Goal: Check status: Check status

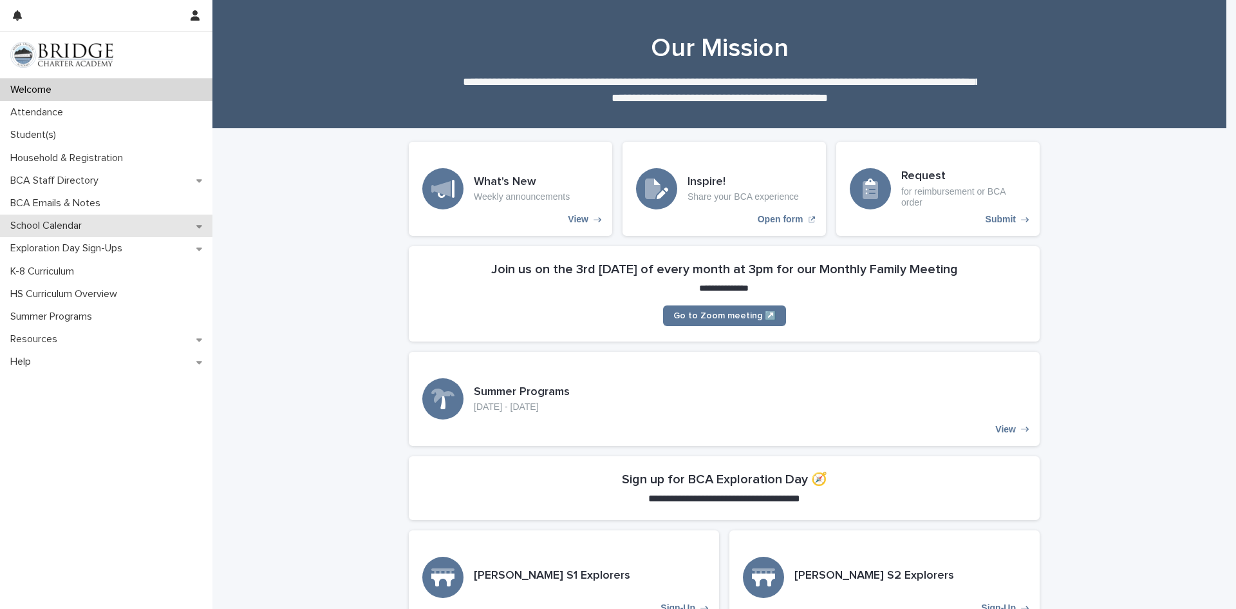
click at [75, 225] on p "School Calendar" at bounding box center [48, 226] width 87 height 12
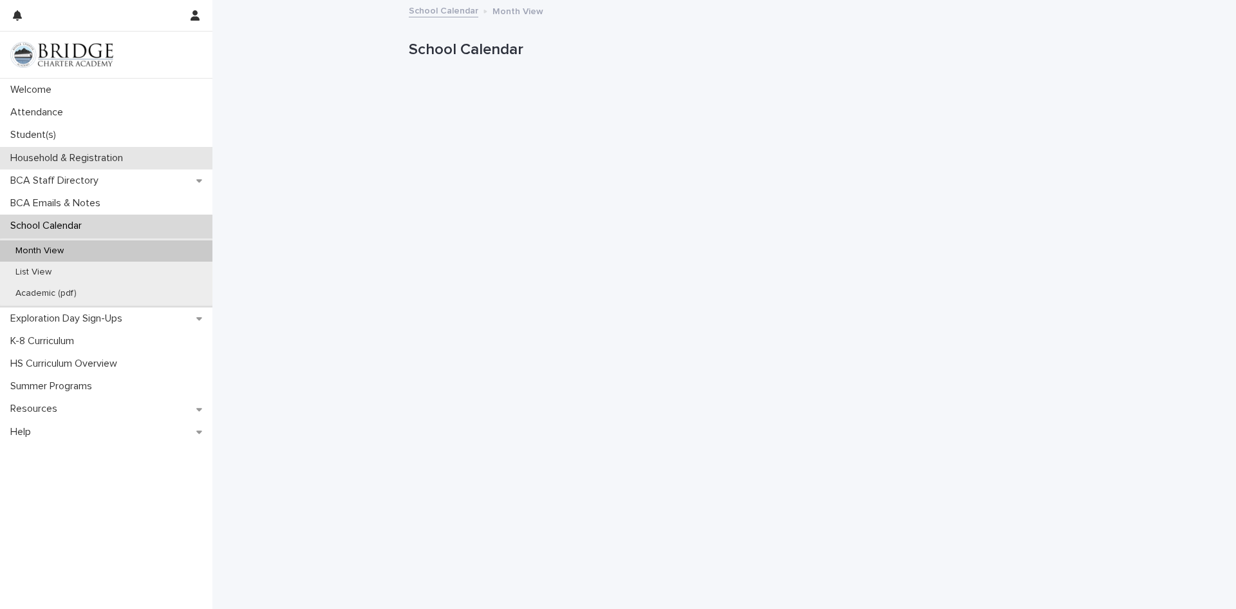
click at [73, 156] on p "Household & Registration" at bounding box center [69, 158] width 128 height 12
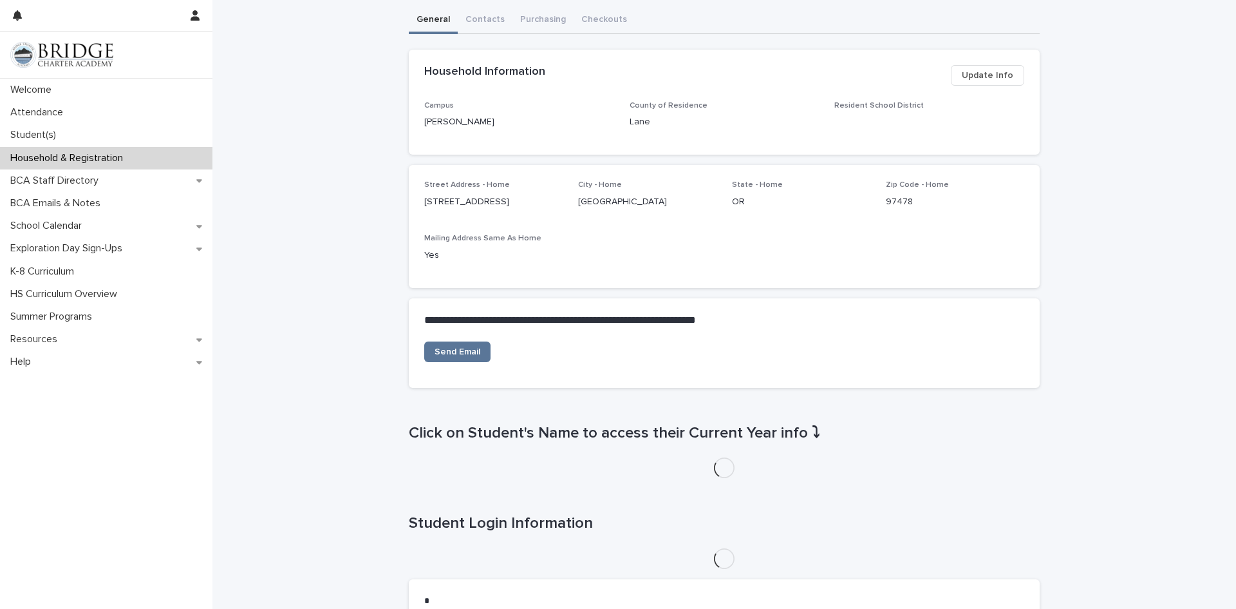
scroll to position [200, 0]
click at [96, 281] on div "K-8 Curriculum" at bounding box center [106, 271] width 212 height 23
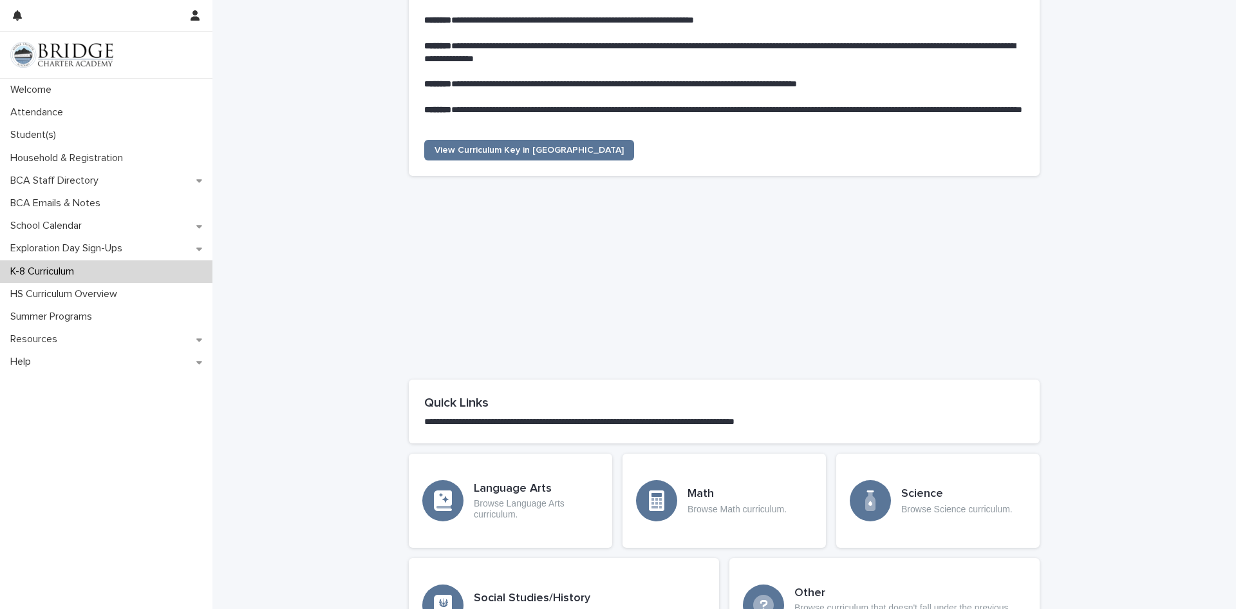
scroll to position [480, 0]
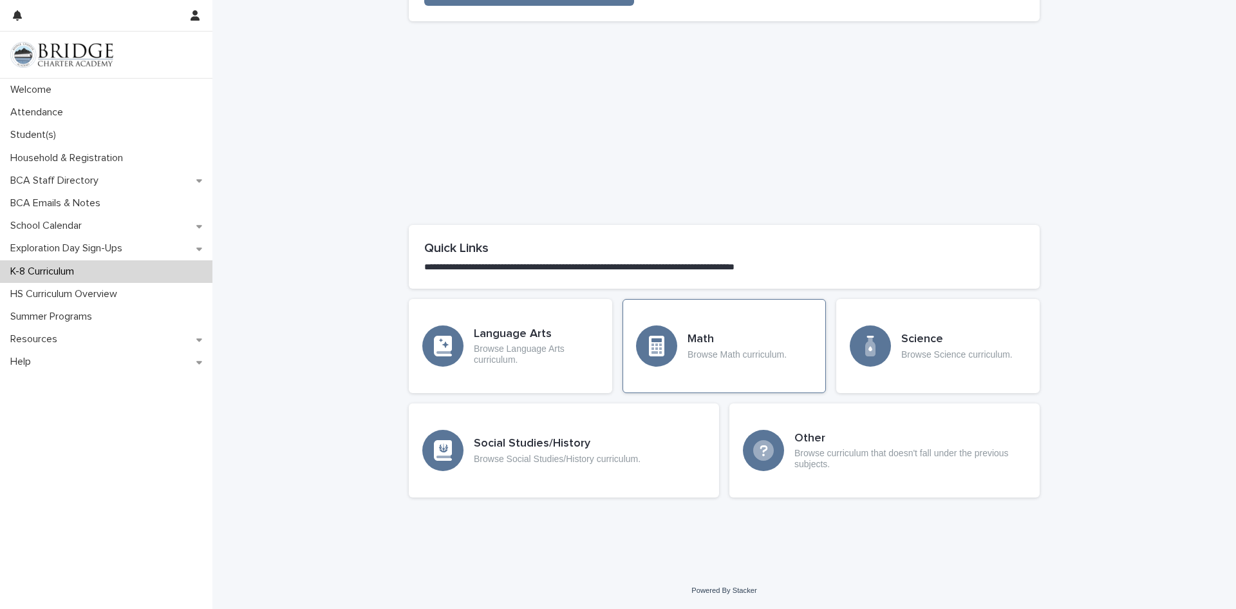
click at [739, 357] on p "Browse Math curriculum." at bounding box center [737, 354] width 99 height 11
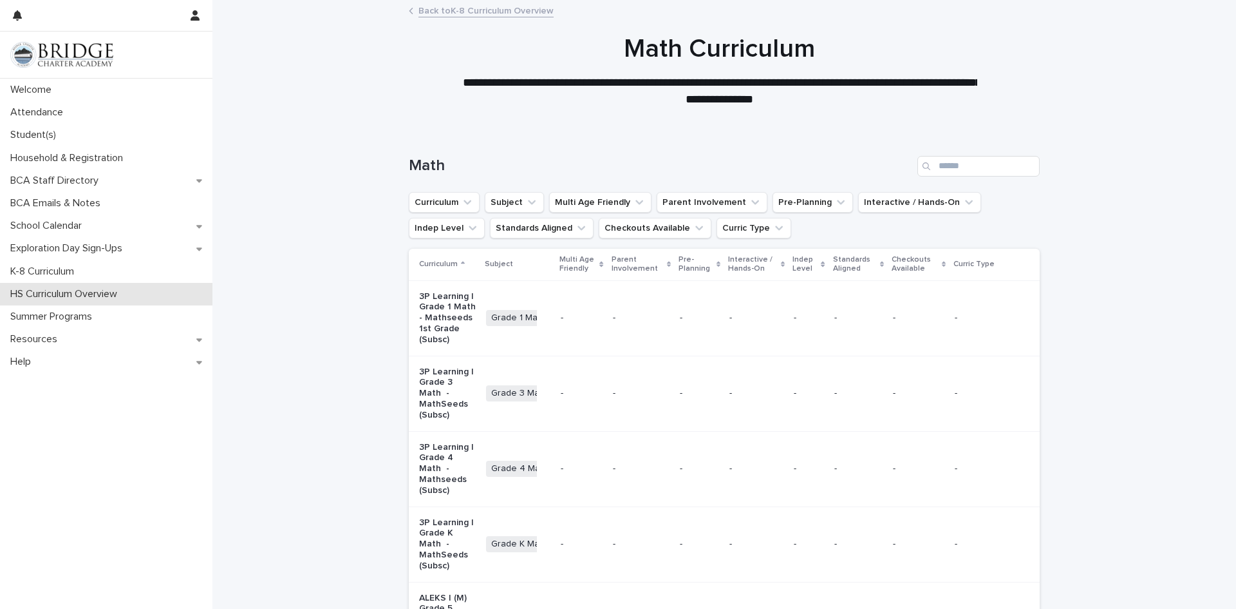
click at [88, 301] on div "HS Curriculum Overview" at bounding box center [106, 294] width 212 height 23
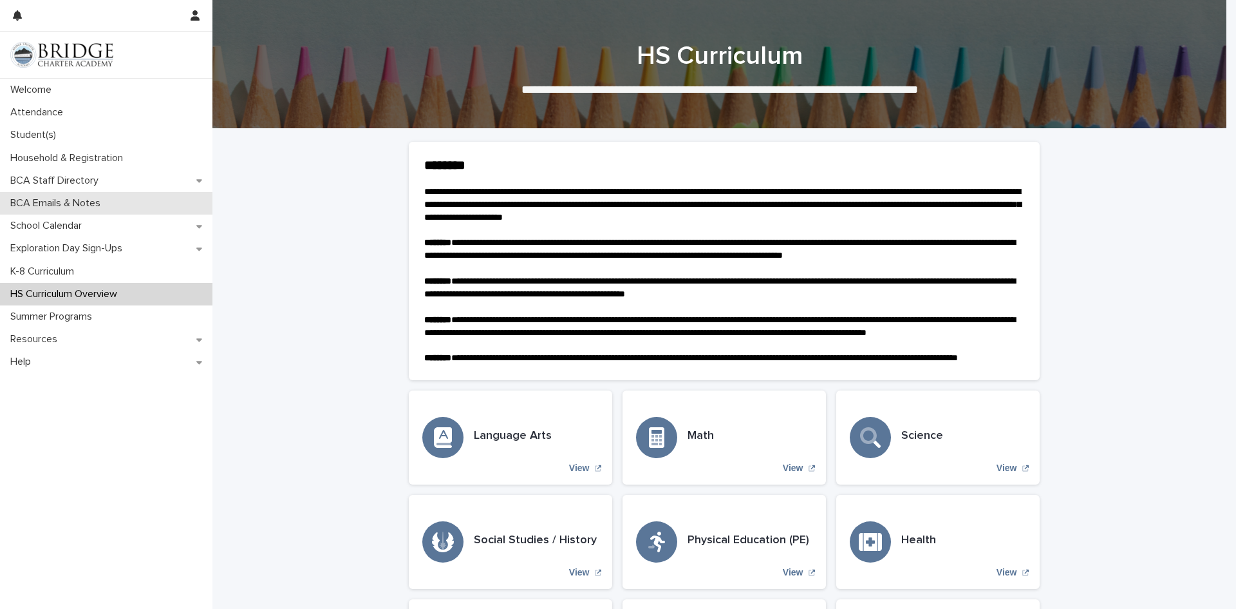
click at [108, 204] on p "BCA Emails & Notes" at bounding box center [58, 203] width 106 height 12
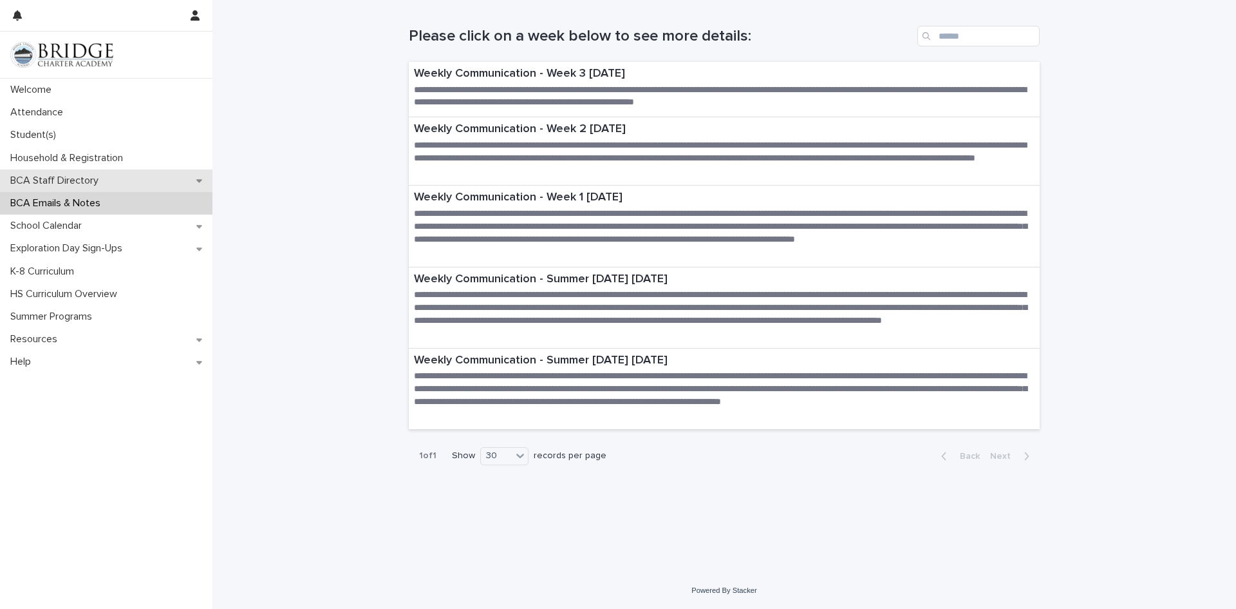
click at [109, 176] on div "BCA Staff Directory" at bounding box center [106, 180] width 212 height 23
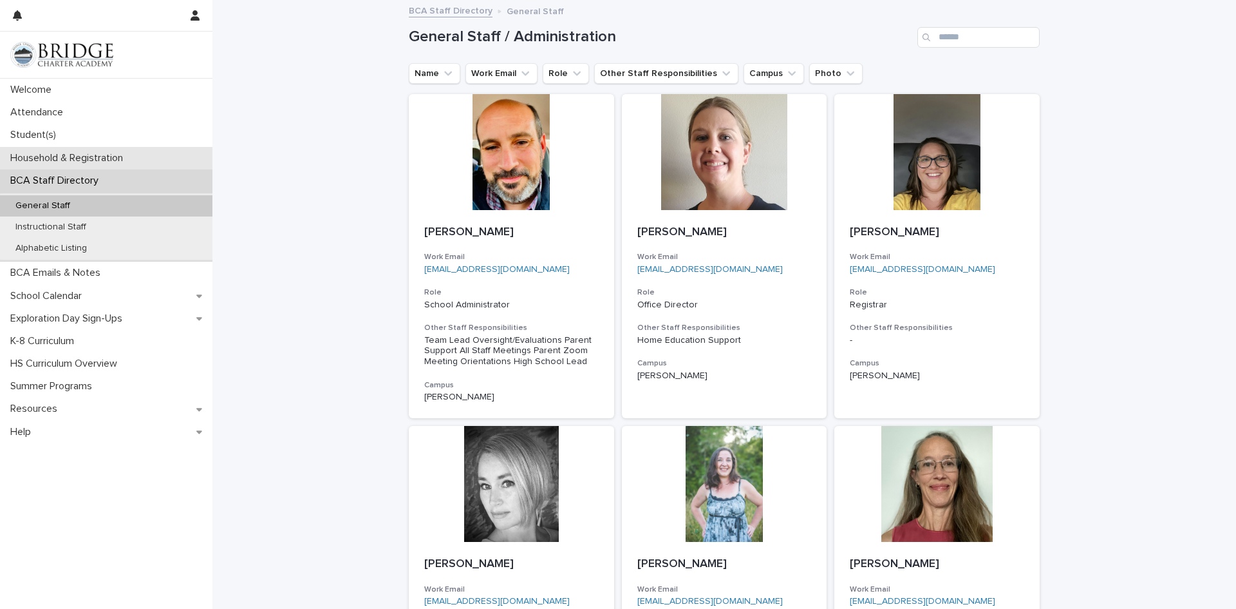
click at [95, 152] on p "Household & Registration" at bounding box center [69, 158] width 128 height 12
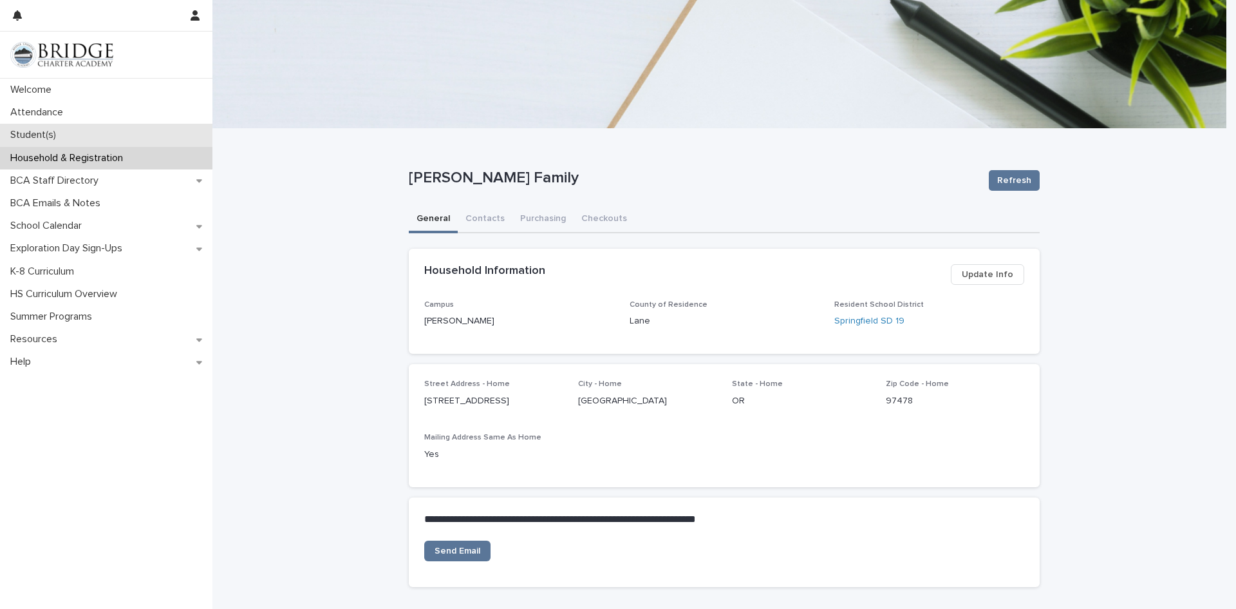
click at [93, 143] on div "Student(s)" at bounding box center [106, 135] width 212 height 23
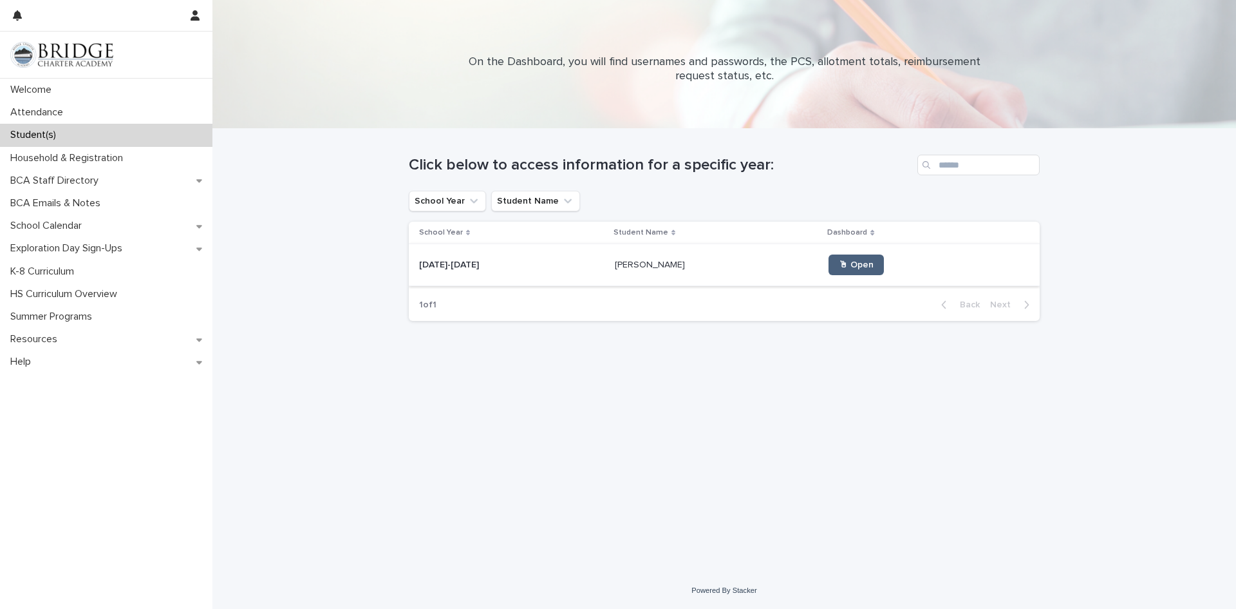
click at [854, 275] on link "🖱 Open" at bounding box center [856, 264] width 55 height 21
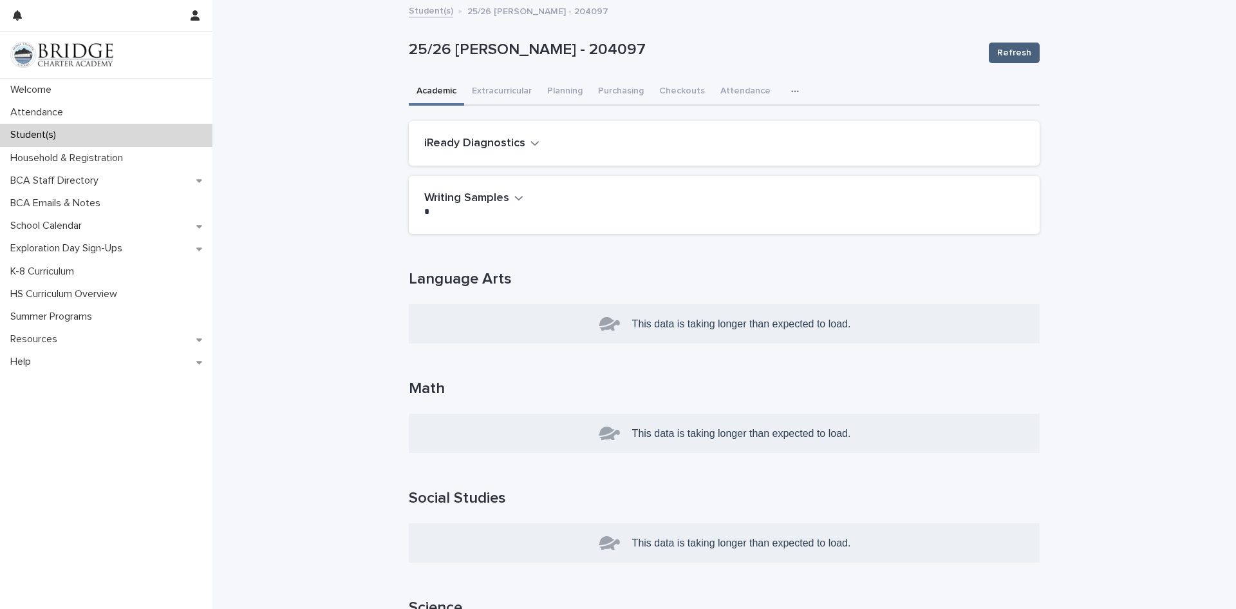
click at [1005, 53] on span "Refresh" at bounding box center [1014, 52] width 34 height 13
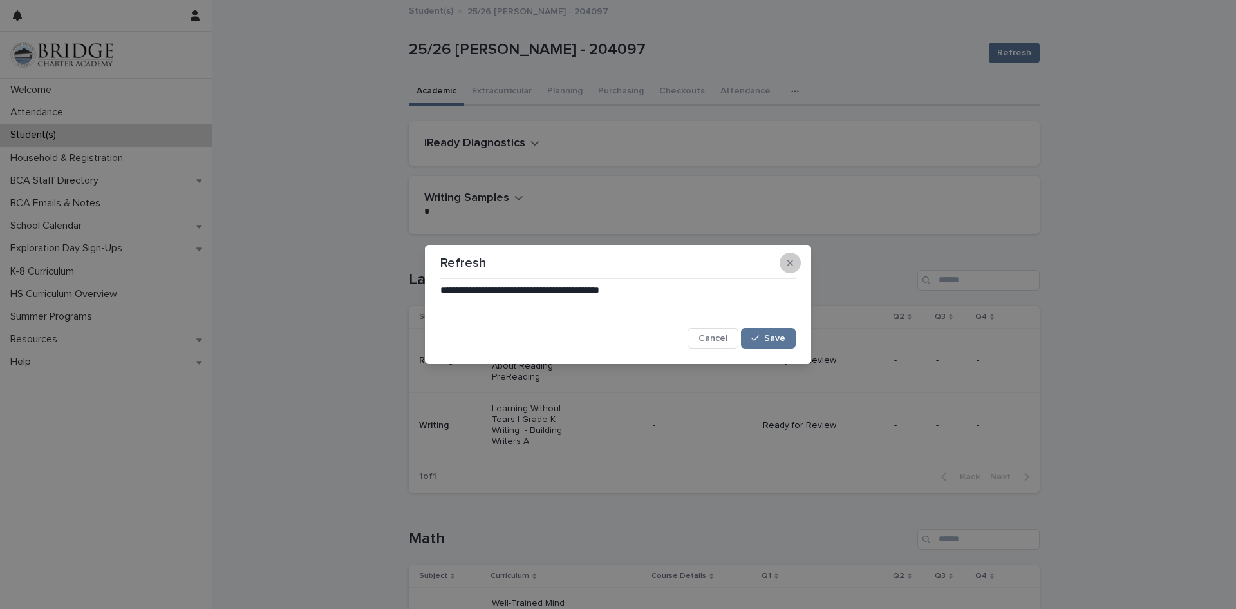
click at [789, 267] on icon "button" at bounding box center [791, 262] width 6 height 9
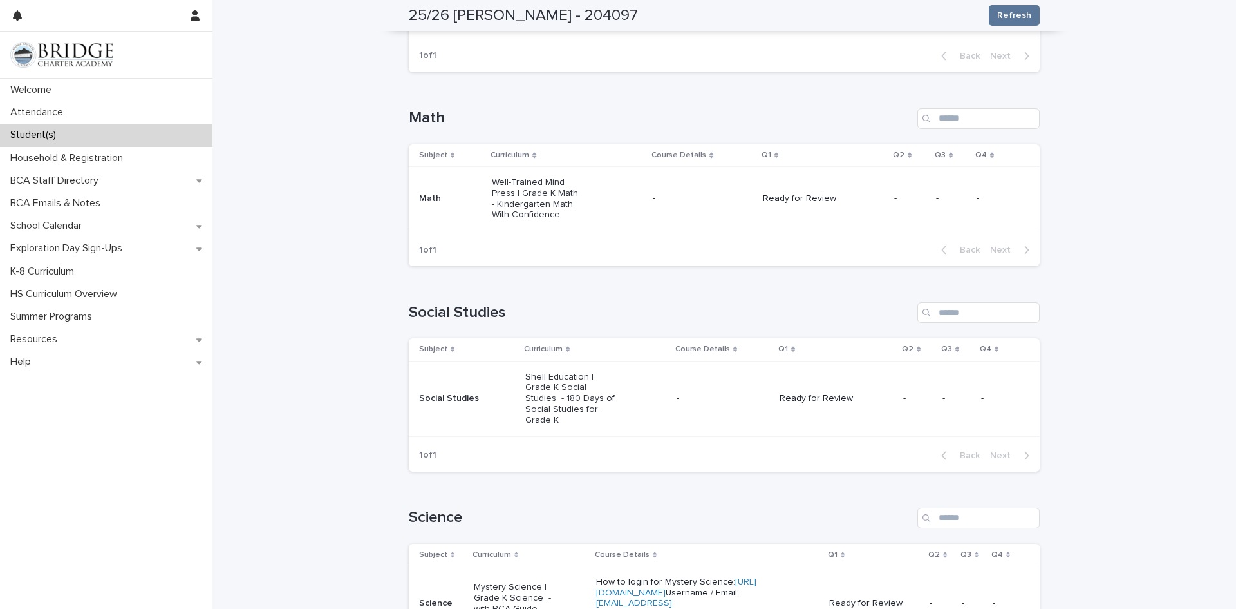
scroll to position [421, 0]
click at [801, 193] on p "Ready for Review" at bounding box center [809, 198] width 92 height 11
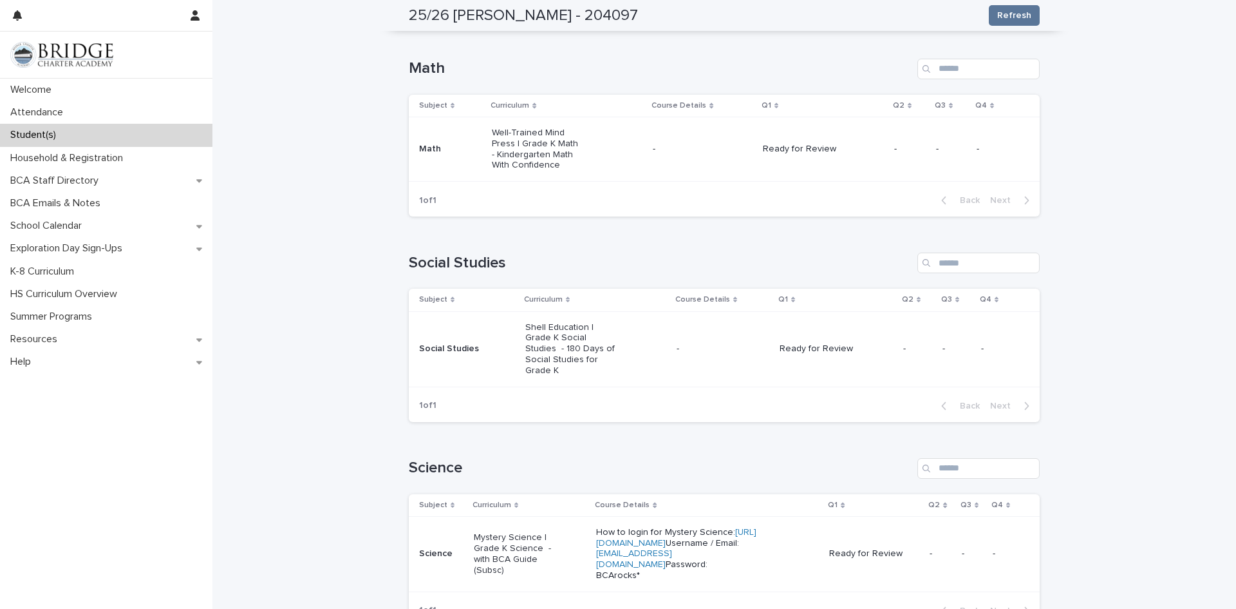
scroll to position [473, 0]
drag, startPoint x: 677, startPoint y: 137, endPoint x: 835, endPoint y: 125, distance: 158.2
click at [835, 136] on div "Ready for Review" at bounding box center [823, 146] width 121 height 21
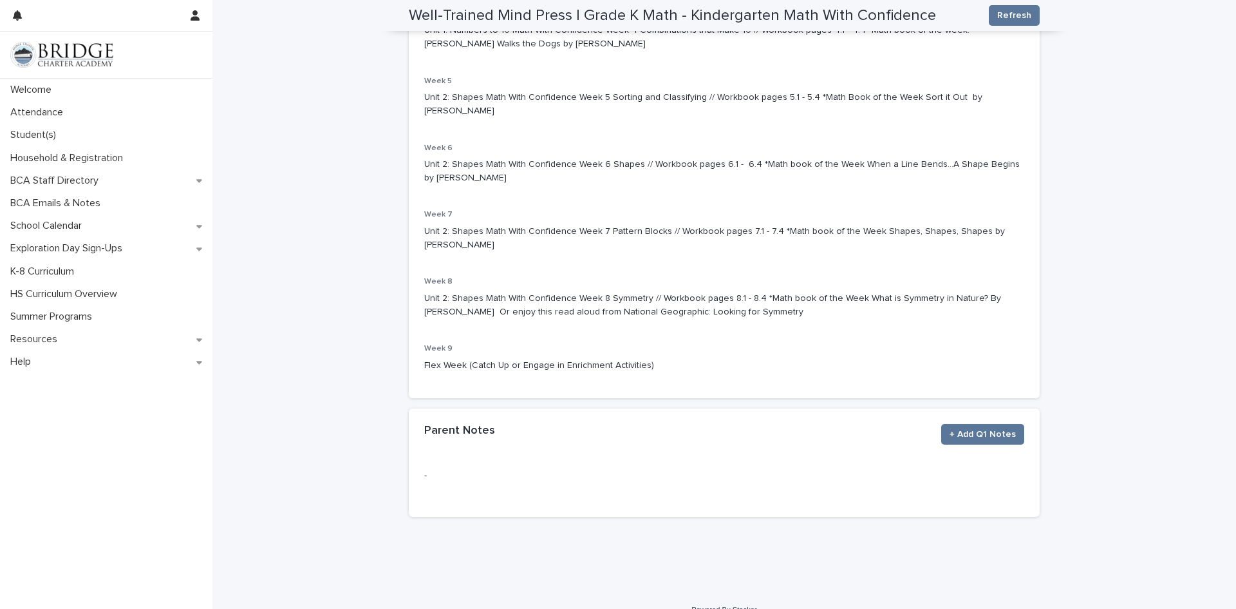
scroll to position [420, 0]
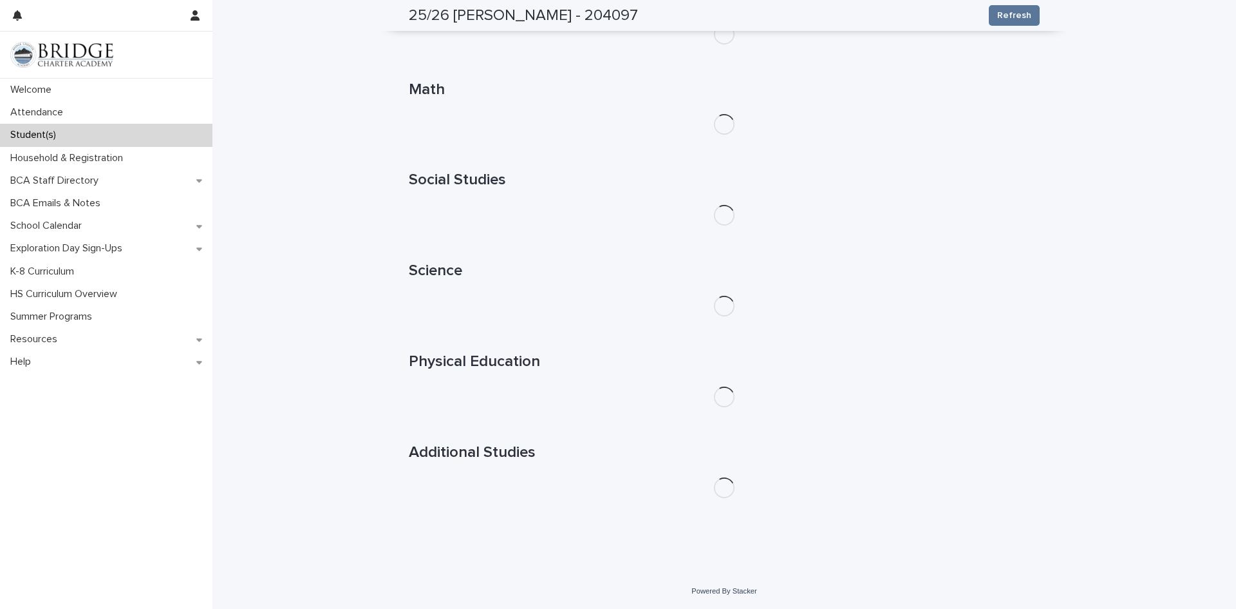
scroll to position [337, 0]
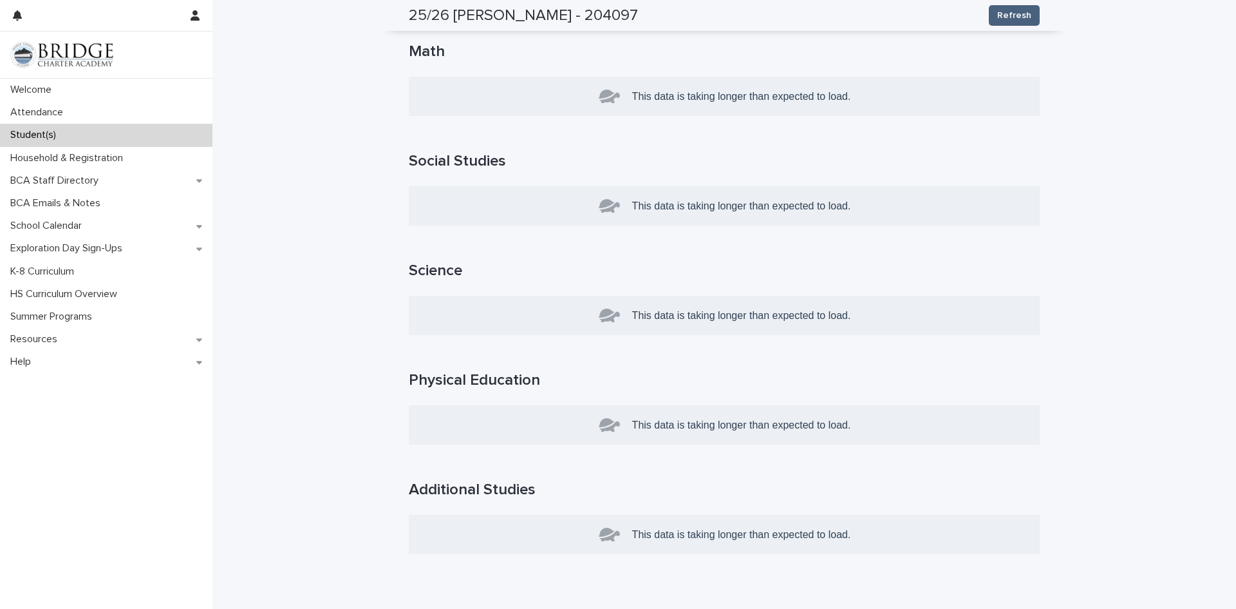
click at [998, 23] on button "Refresh" at bounding box center [1014, 15] width 51 height 21
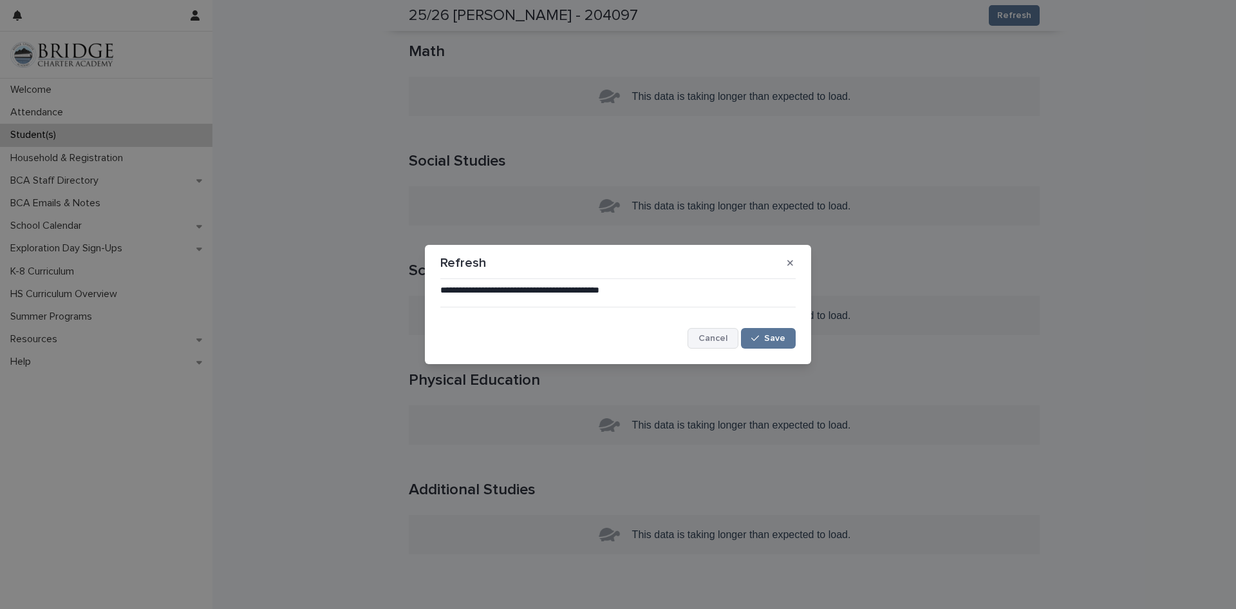
click at [713, 339] on span "Cancel" at bounding box center [713, 338] width 29 height 9
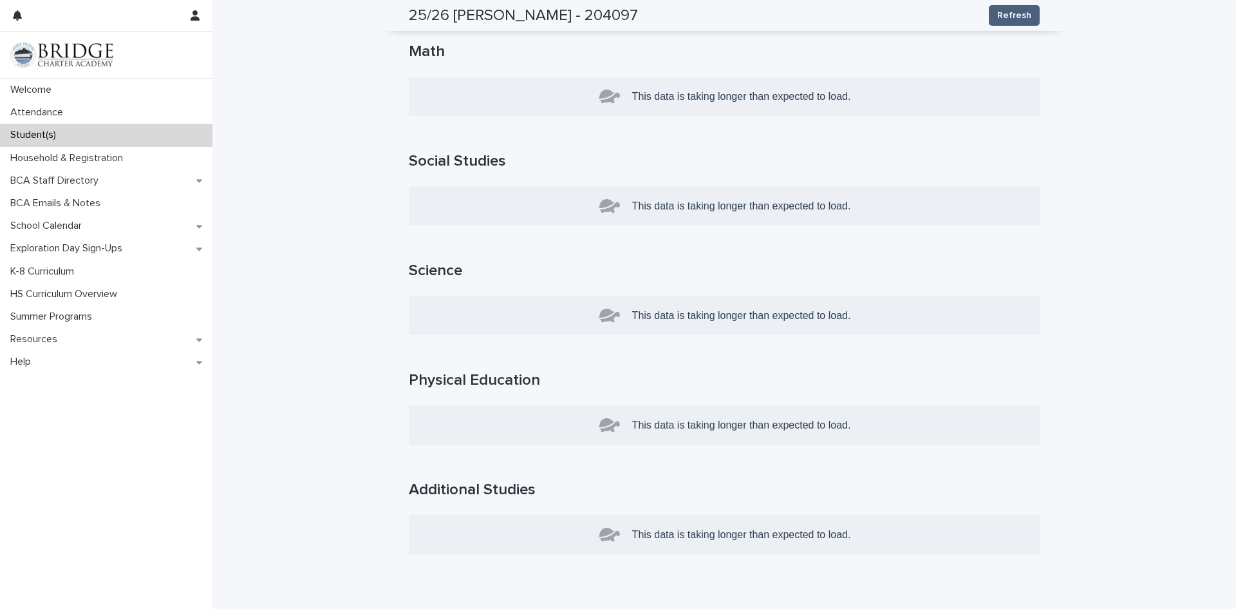
click at [1026, 10] on span "Refresh" at bounding box center [1014, 15] width 34 height 13
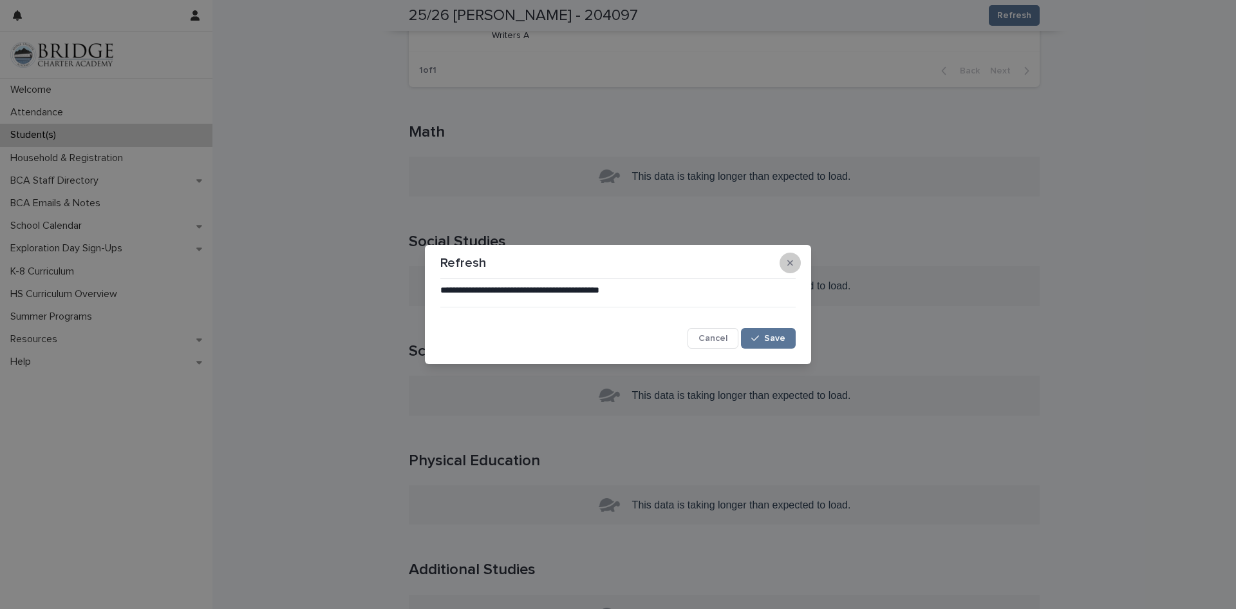
click at [791, 268] on button "button" at bounding box center [790, 262] width 21 height 21
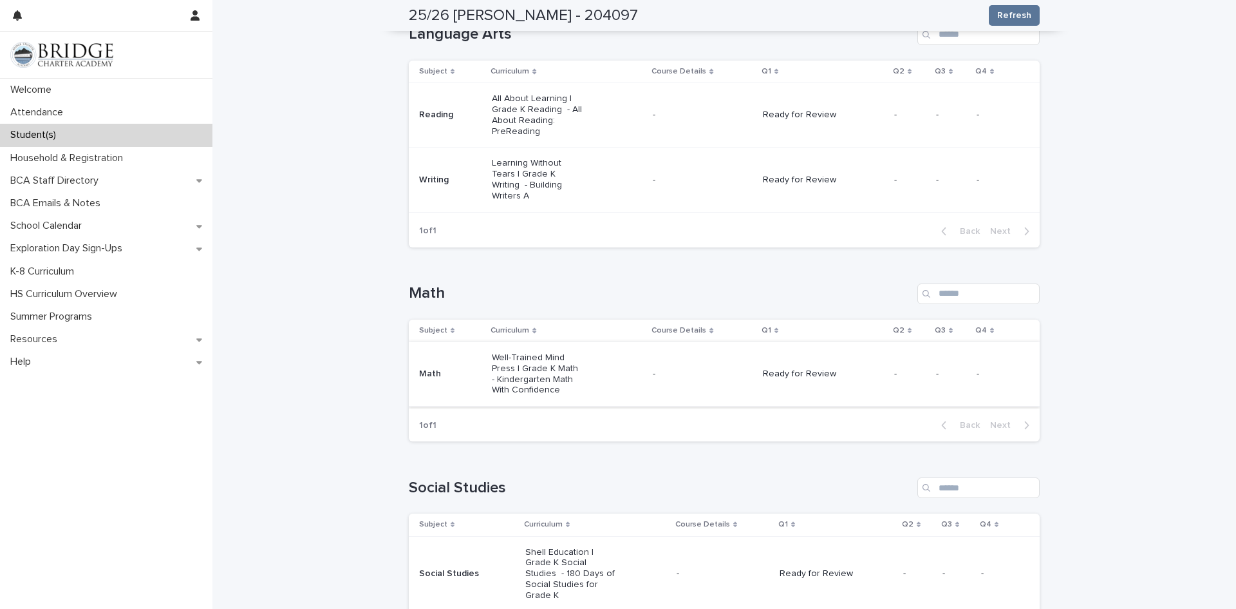
scroll to position [245, 0]
drag, startPoint x: 791, startPoint y: 361, endPoint x: 1202, endPoint y: 240, distance: 428.3
click at [1202, 240] on div "**********" at bounding box center [724, 543] width 1024 height 1573
drag, startPoint x: 802, startPoint y: 363, endPoint x: 780, endPoint y: 370, distance: 22.4
click at [780, 370] on div "Ready for Review" at bounding box center [823, 374] width 121 height 21
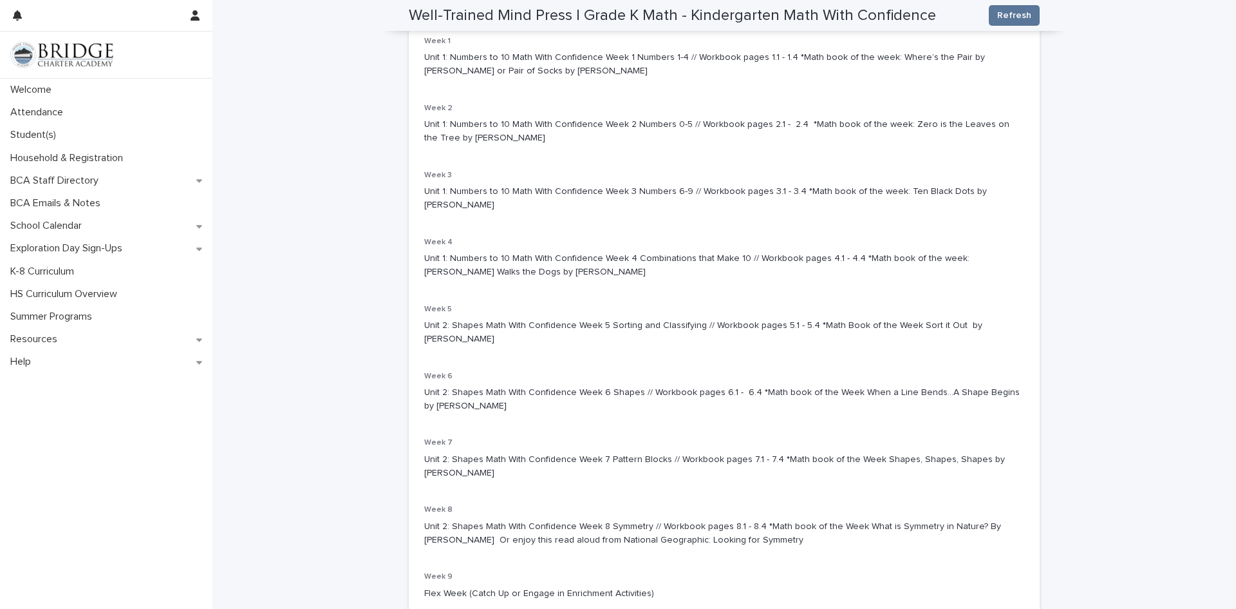
scroll to position [192, 0]
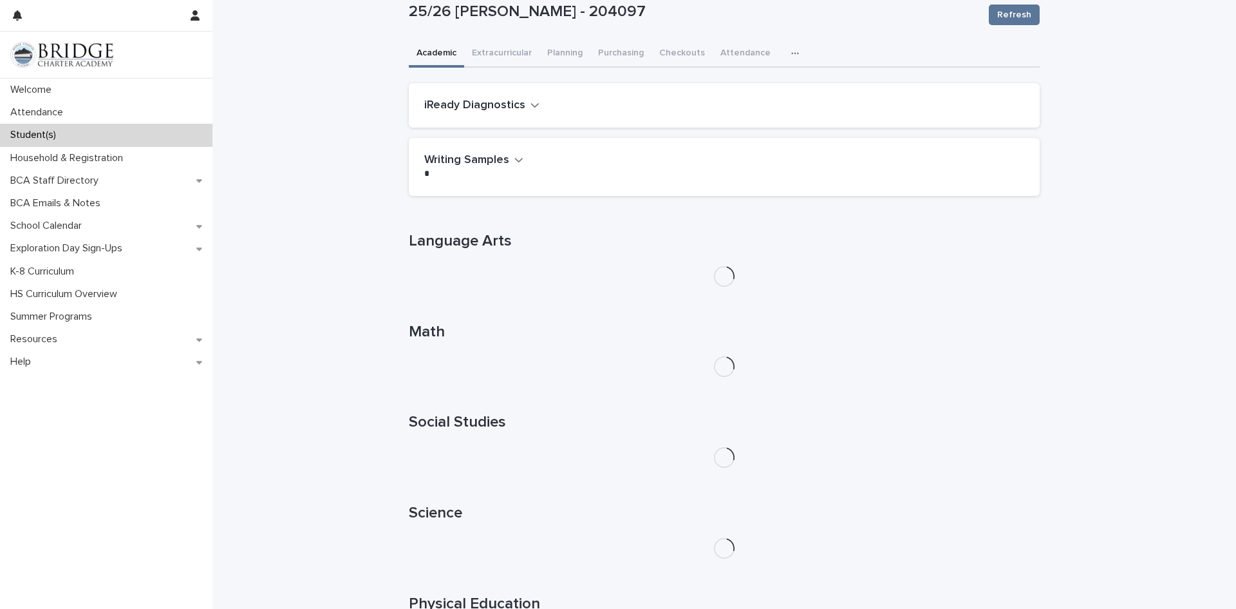
scroll to position [39, 0]
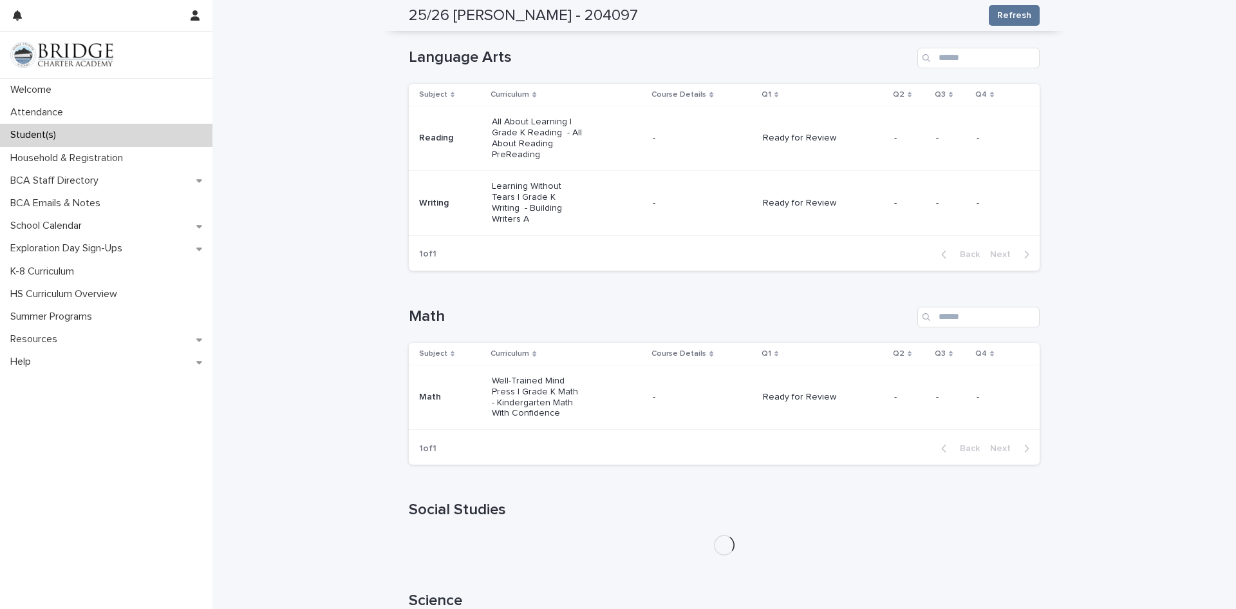
click at [599, 256] on section "Subject Curriculum Course Details Q1 Q2 Q3 Q4 Reading All About Learning | Grad…" at bounding box center [724, 177] width 631 height 187
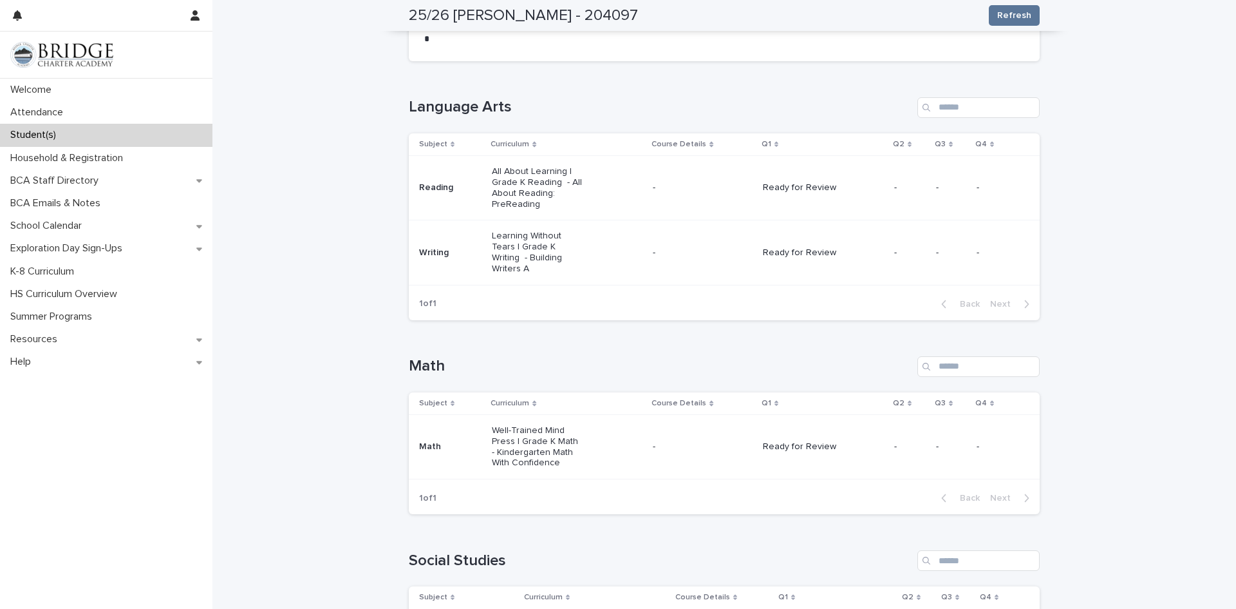
scroll to position [173, 0]
click at [806, 180] on div "Ready for Review" at bounding box center [809, 187] width 92 height 14
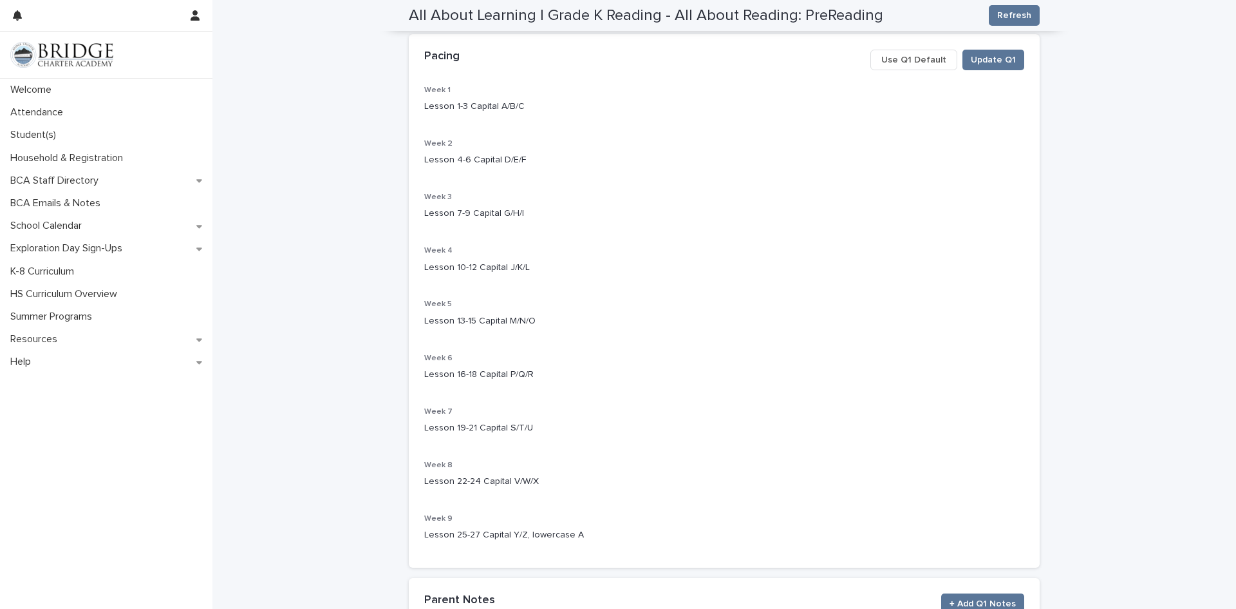
scroll to position [196, 0]
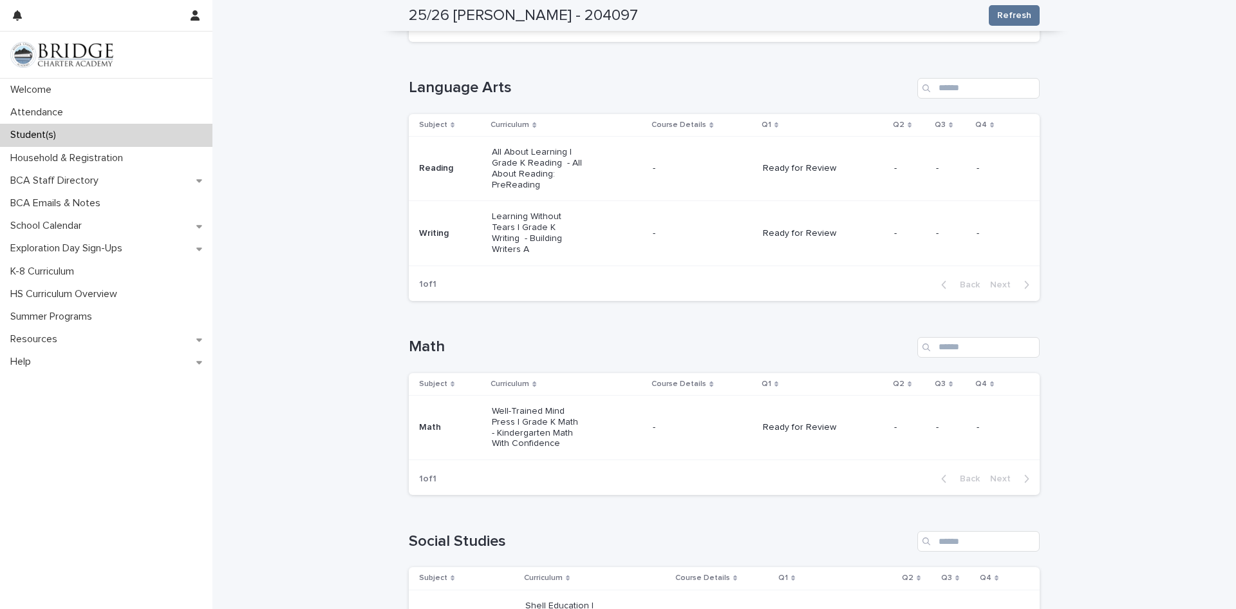
scroll to position [176, 0]
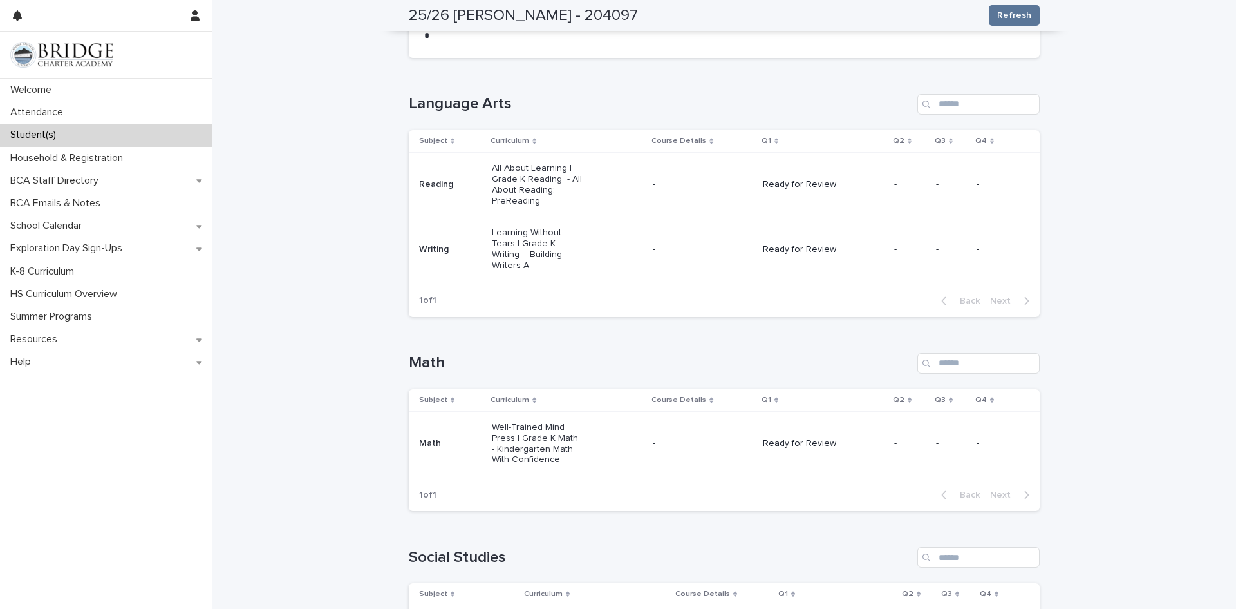
click at [784, 232] on td "Ready for Review" at bounding box center [823, 249] width 131 height 64
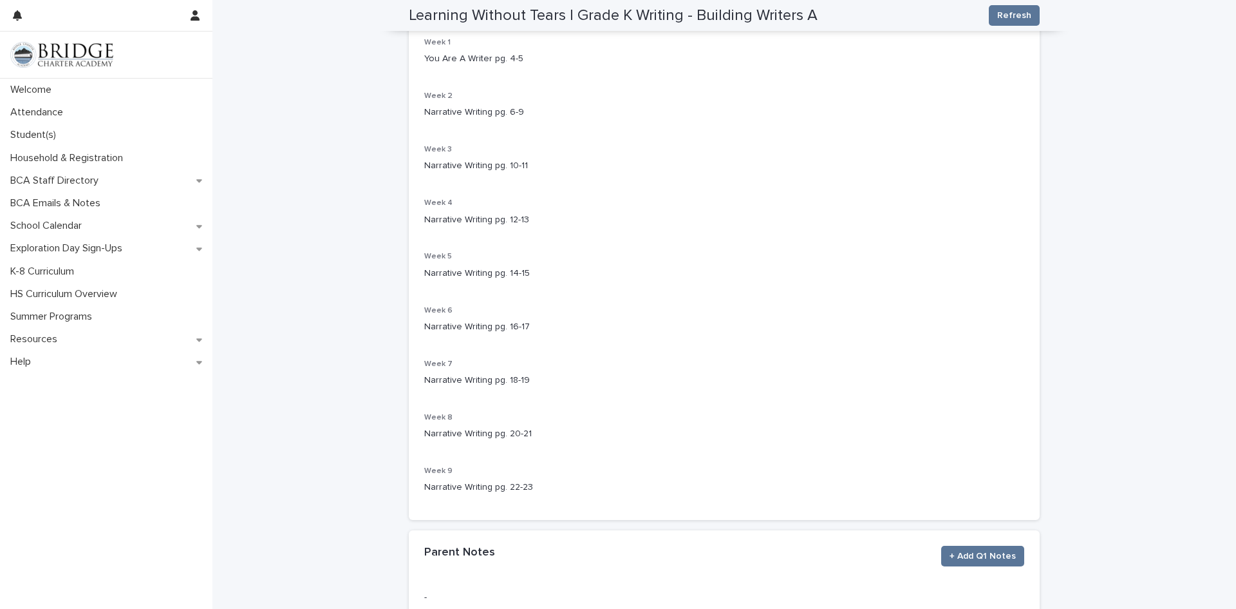
scroll to position [244, 0]
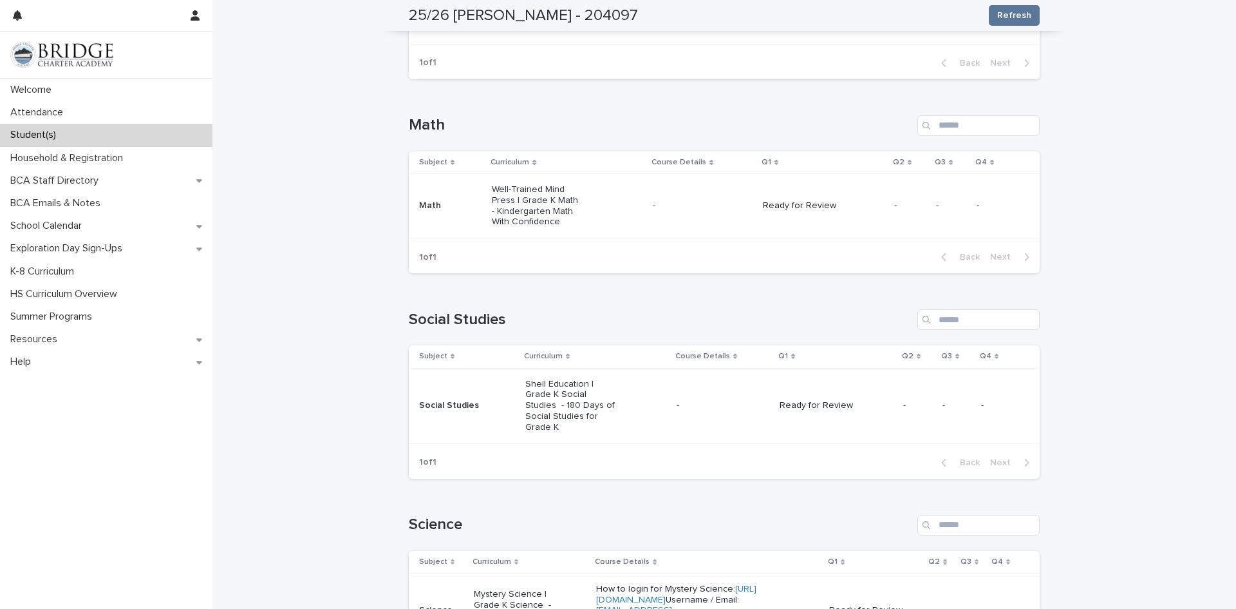
scroll to position [471, 0]
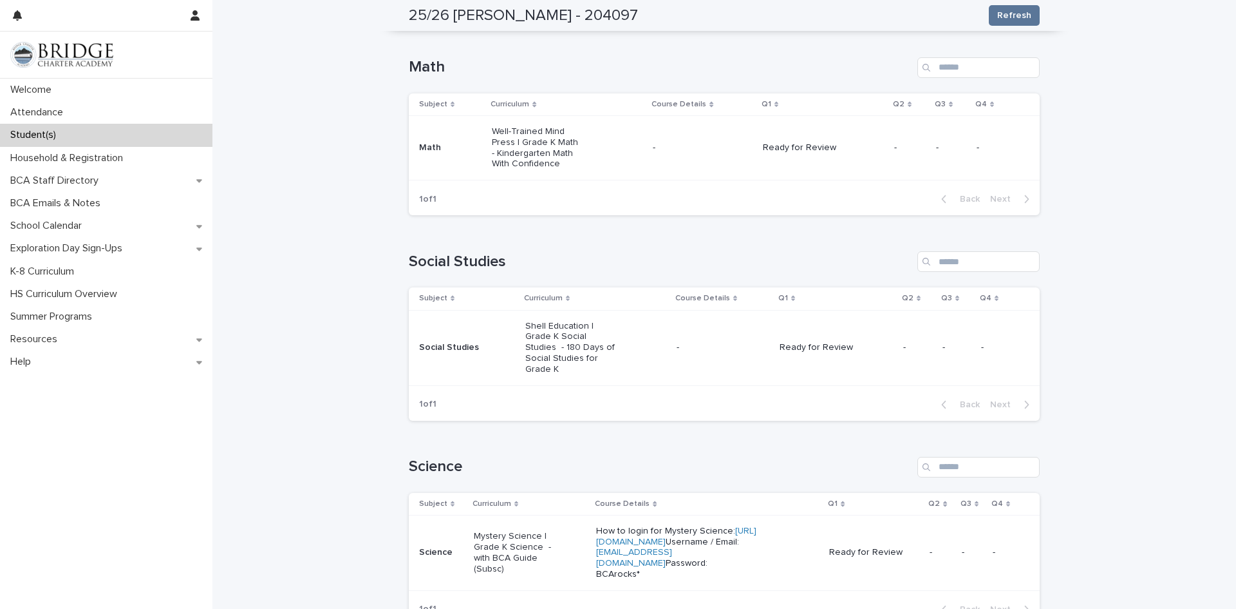
click at [806, 342] on p "Ready for Review" at bounding box center [826, 347] width 92 height 11
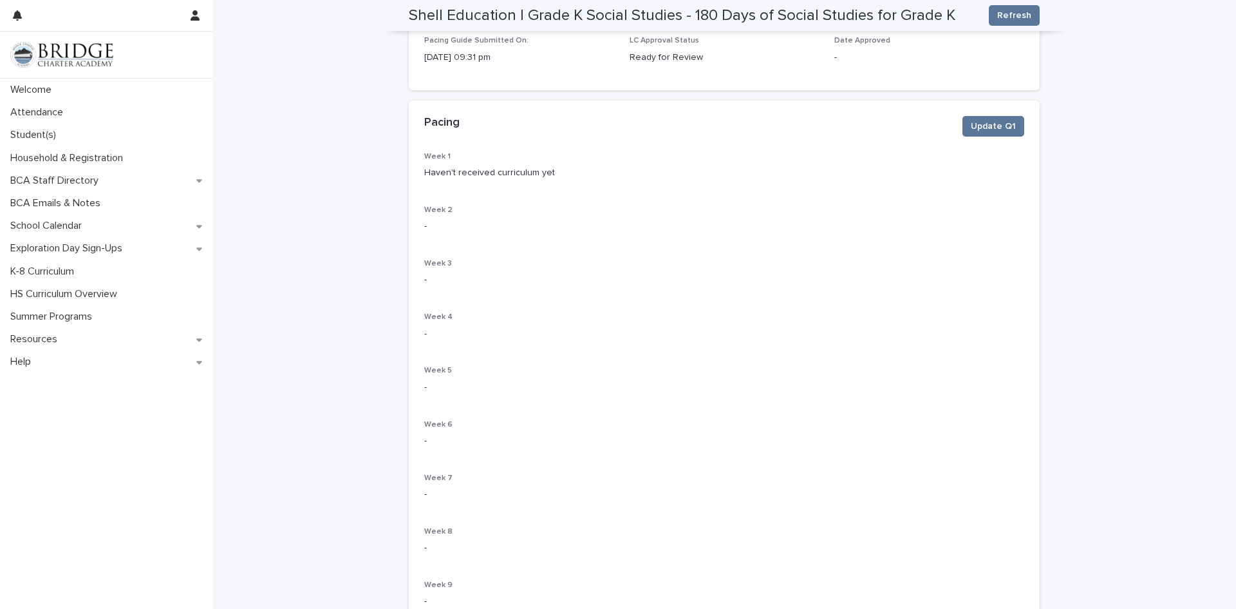
scroll to position [129, 0]
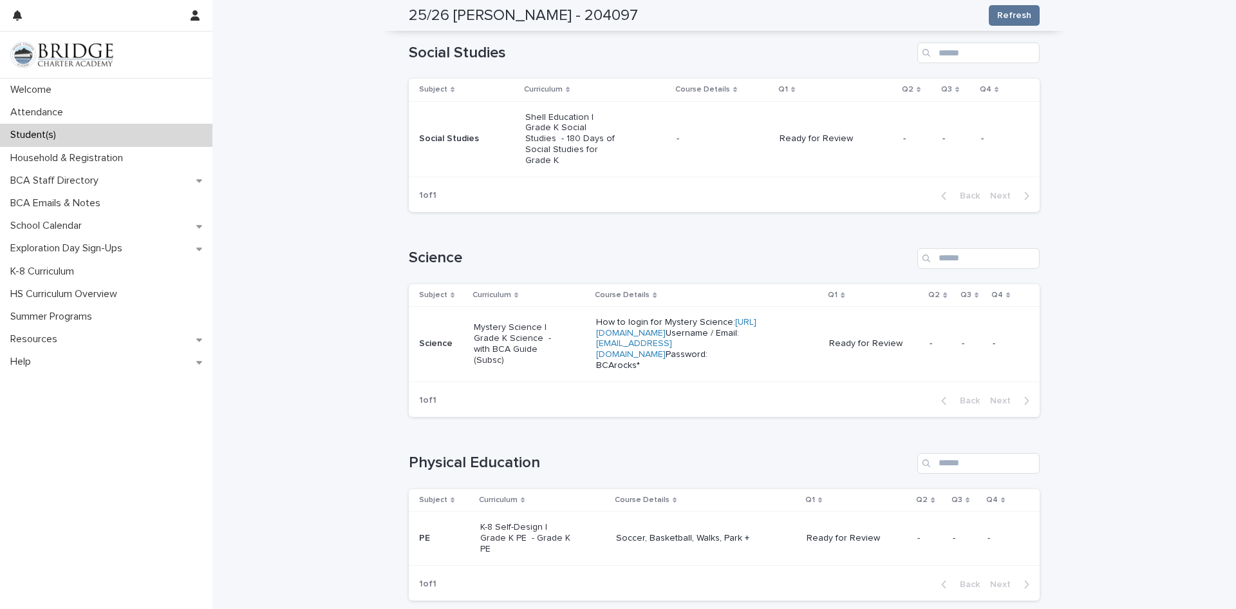
scroll to position [751, 0]
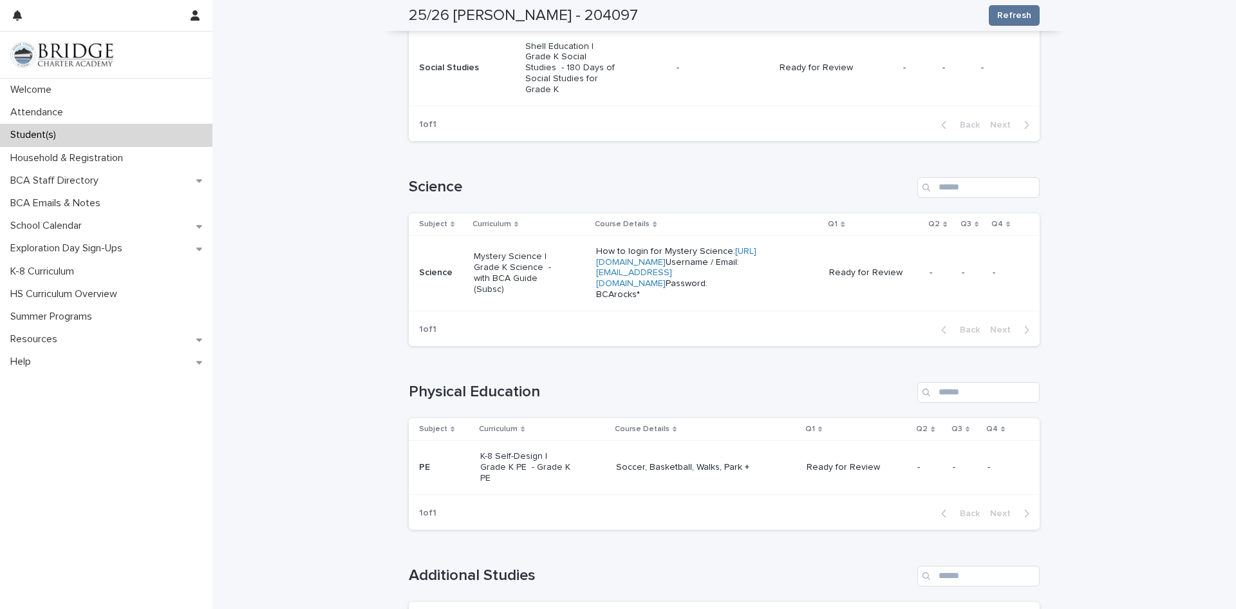
click at [863, 272] on p "Ready for Review" at bounding box center [874, 272] width 90 height 11
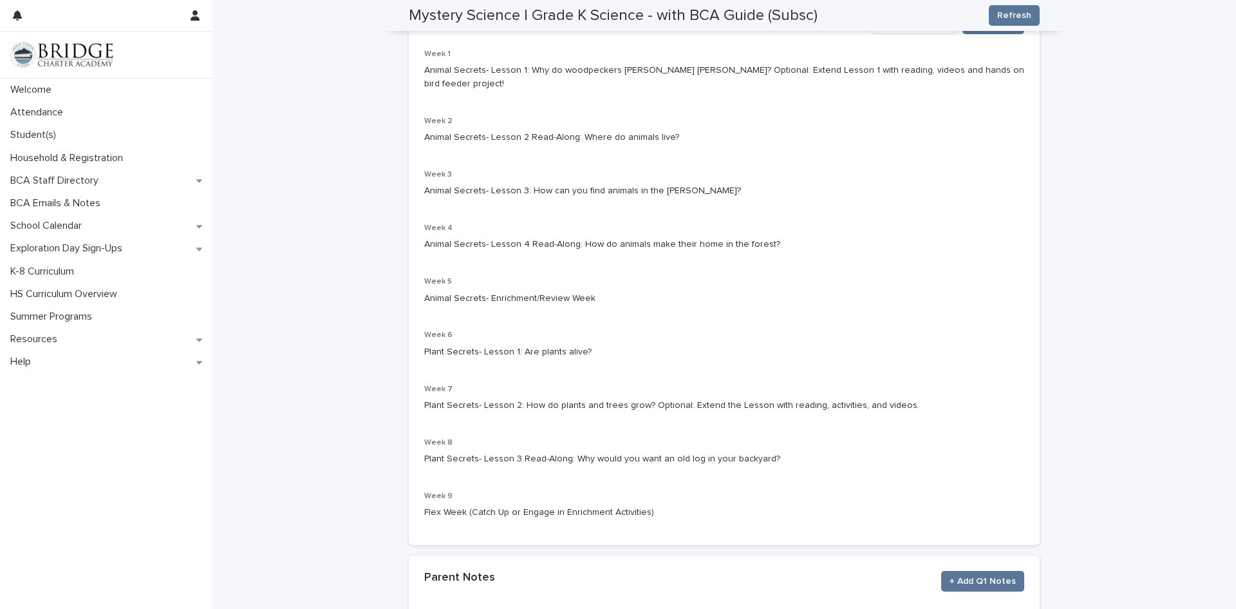
scroll to position [231, 0]
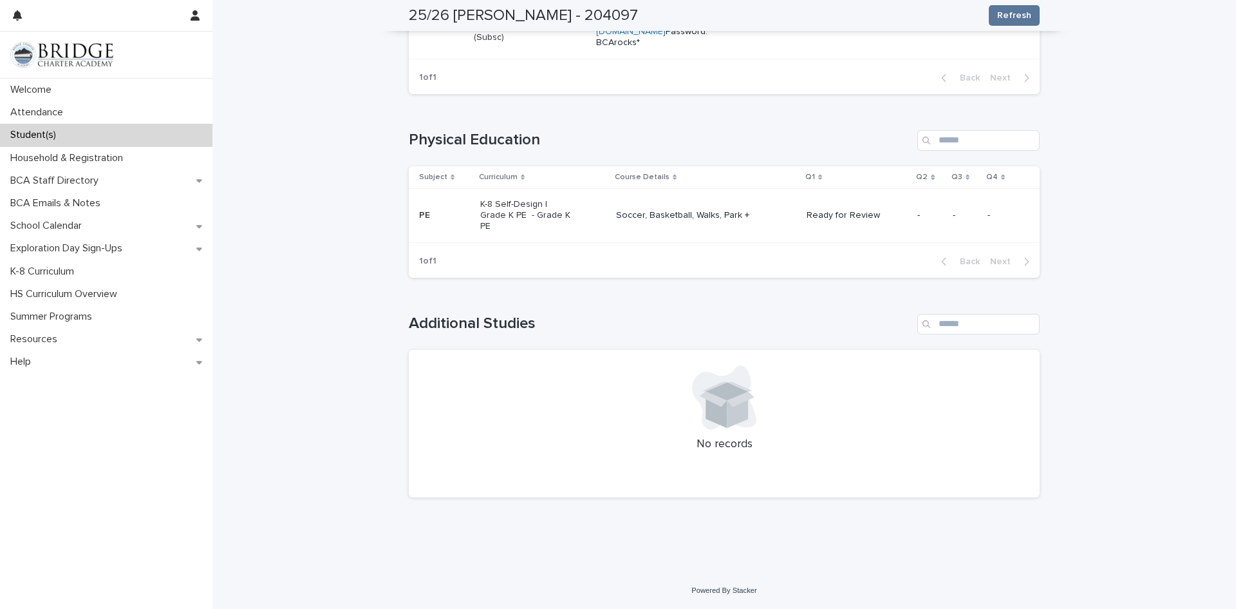
scroll to position [1003, 0]
click at [840, 226] on div "Ready for Review" at bounding box center [857, 215] width 101 height 21
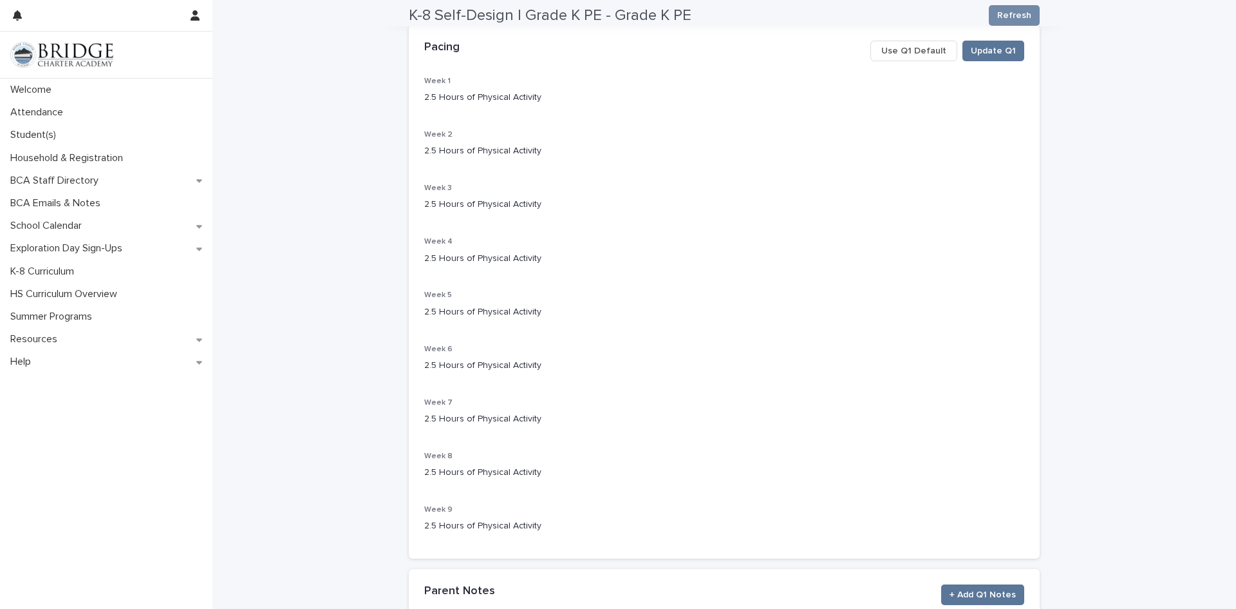
scroll to position [212, 0]
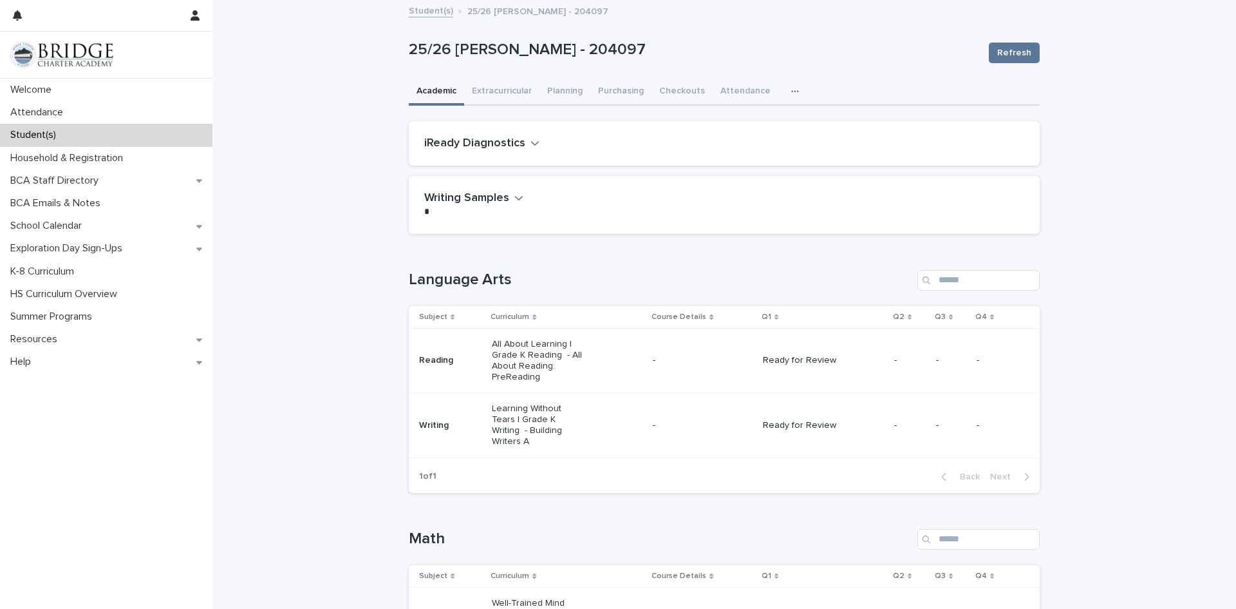
click at [514, 197] on icon "button" at bounding box center [518, 198] width 9 height 12
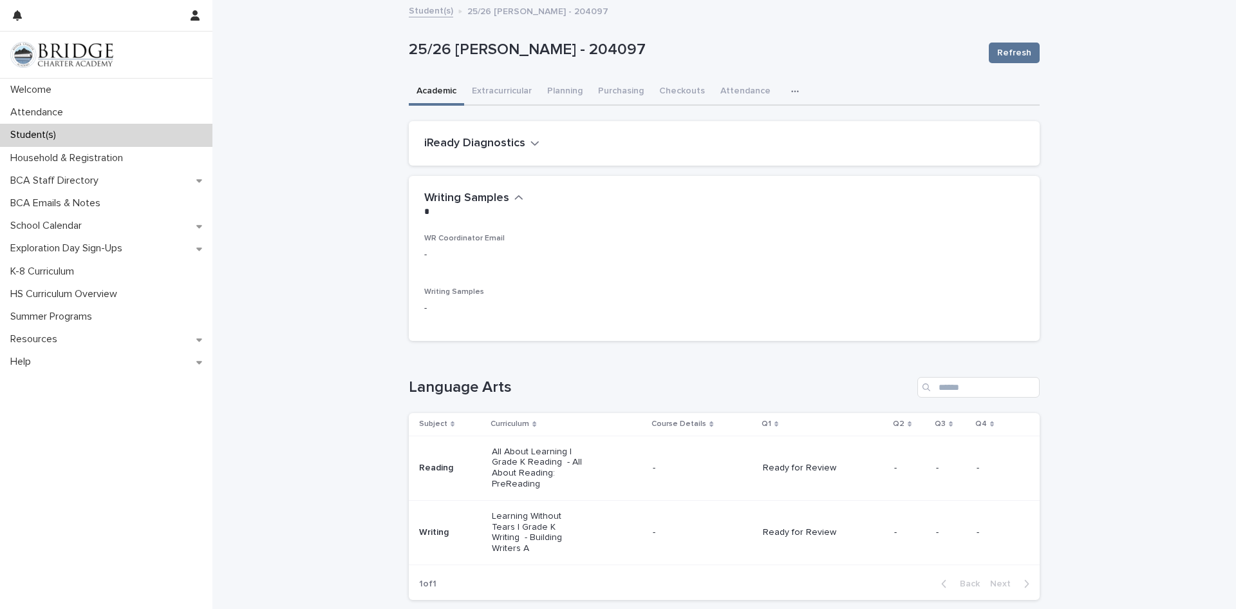
click at [531, 142] on icon "button" at bounding box center [535, 143] width 9 height 12
